Goal: Information Seeking & Learning: Stay updated

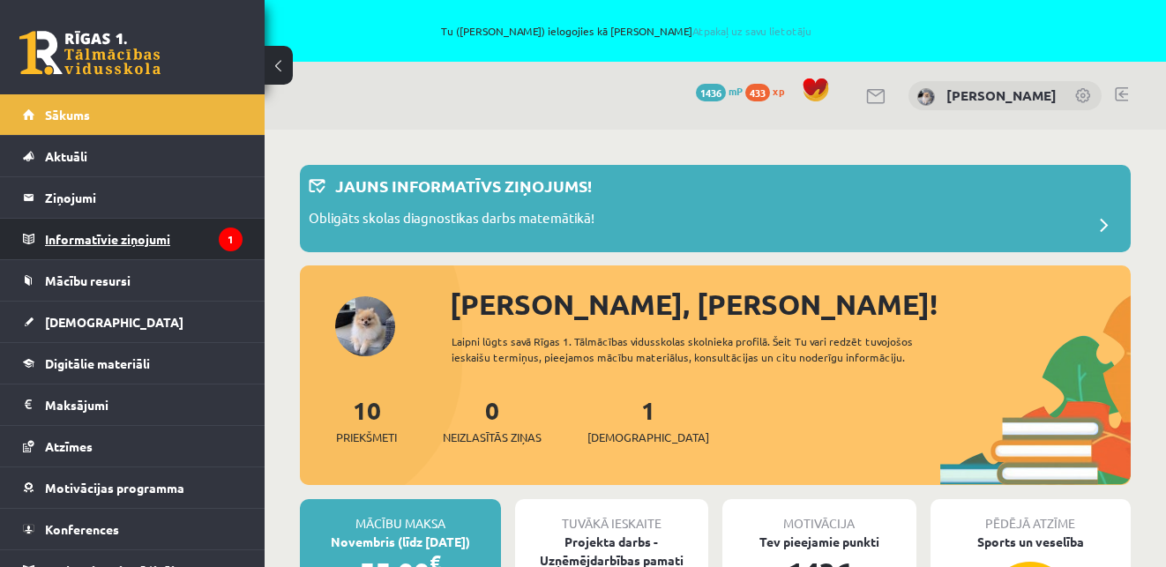
click at [142, 241] on legend "Informatīvie ziņojumi 1" at bounding box center [144, 239] width 198 height 41
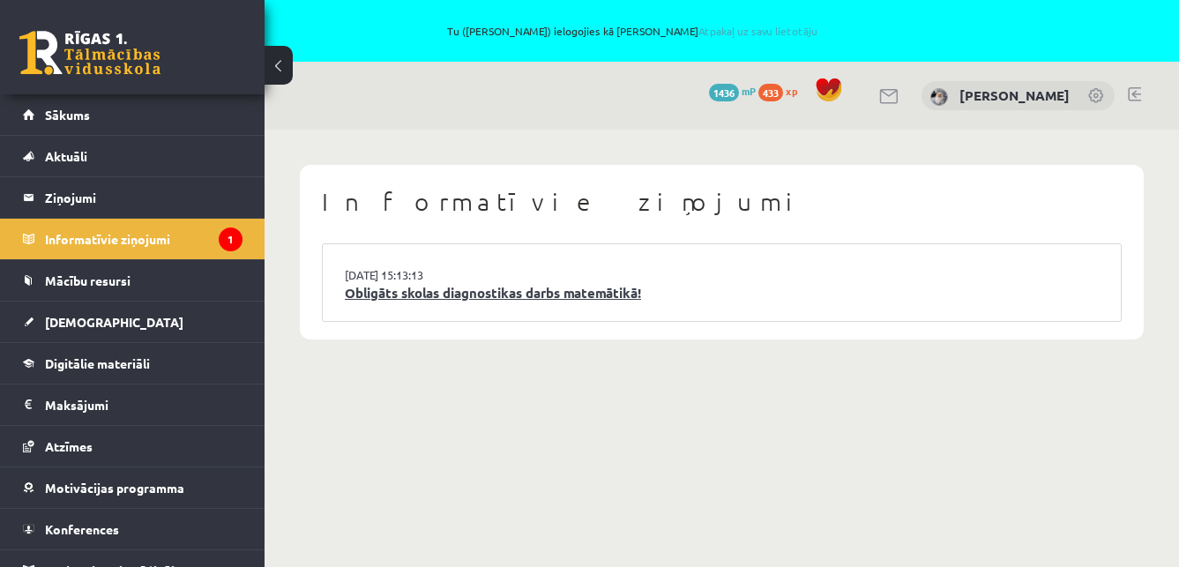
click at [569, 297] on link "Obligāts skolas diagnostikas darbs matemātikā!" at bounding box center [722, 293] width 754 height 20
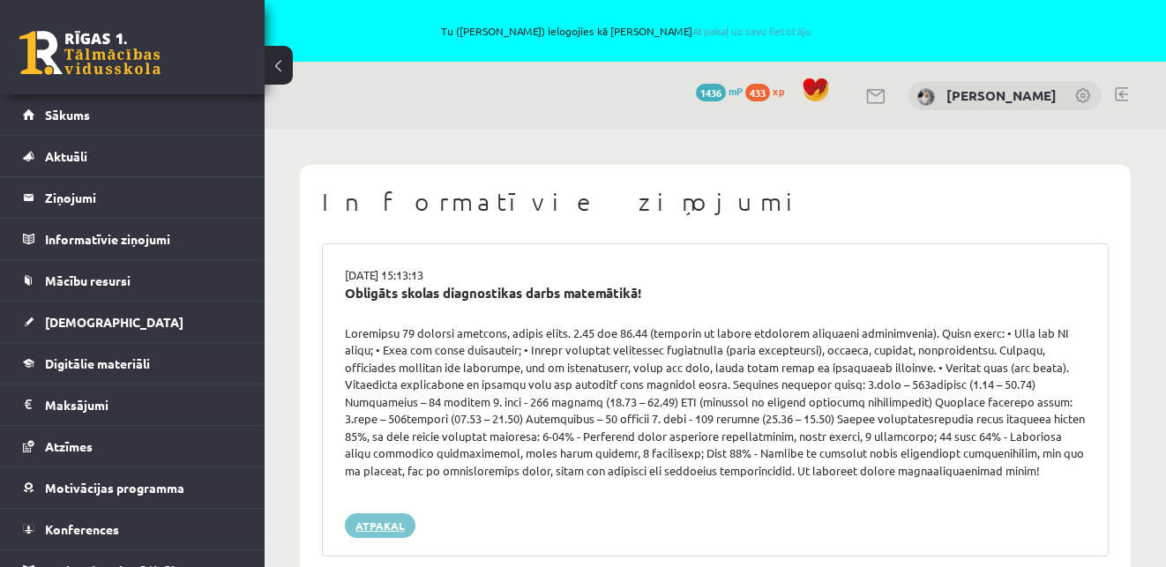
click at [400, 525] on link "Atpakaļ" at bounding box center [380, 525] width 71 height 25
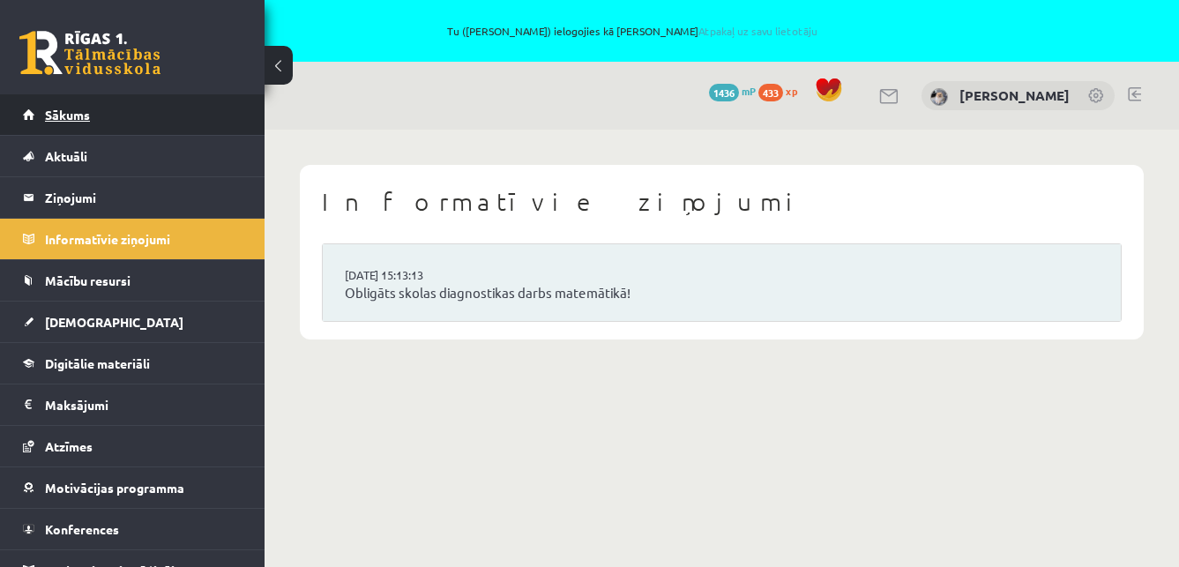
click at [67, 115] on span "Sākums" at bounding box center [67, 115] width 45 height 16
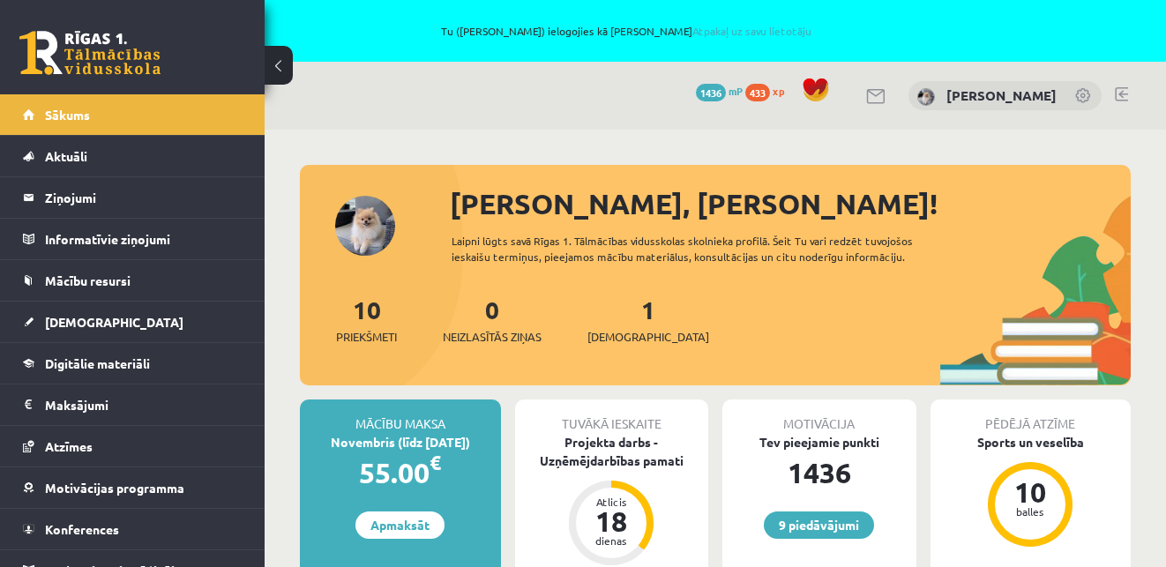
click at [1122, 93] on link at bounding box center [1121, 94] width 13 height 14
